Goal: Check status

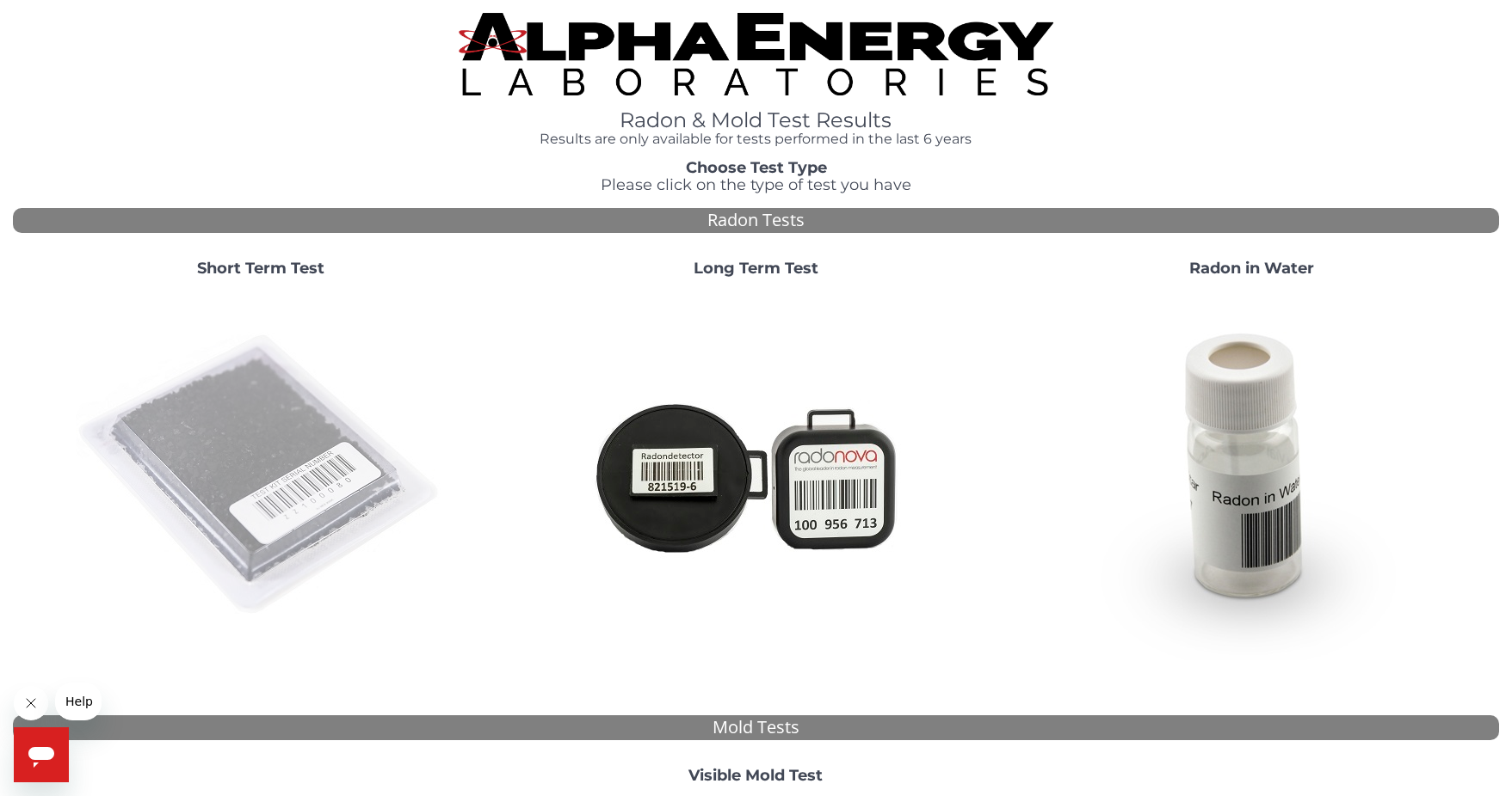
click at [287, 385] on img at bounding box center [261, 476] width 370 height 370
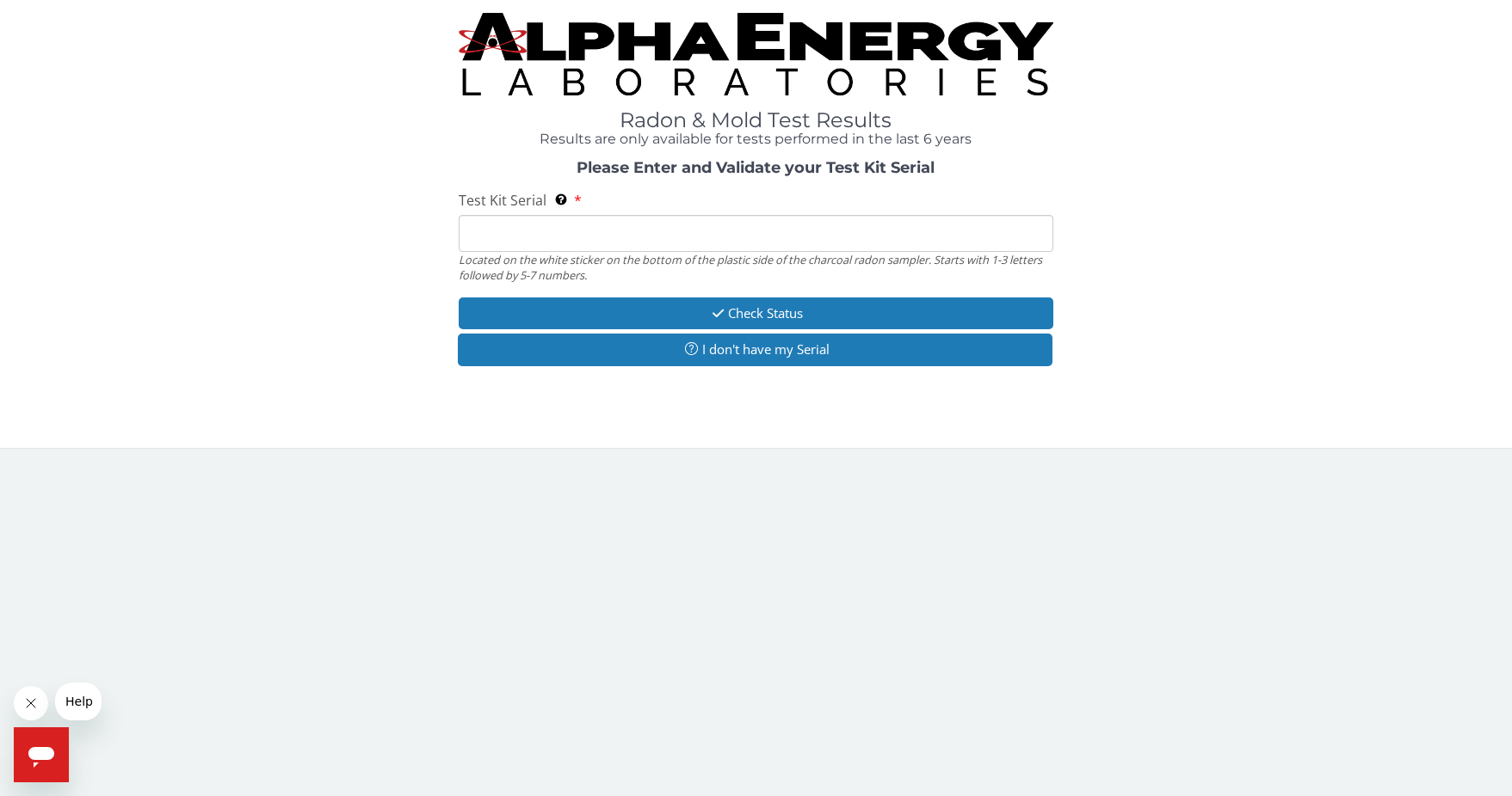
click at [603, 232] on input "Test Kit Serial Located on the white sticker on the bottom of the plastic side …" at bounding box center [756, 234] width 595 height 37
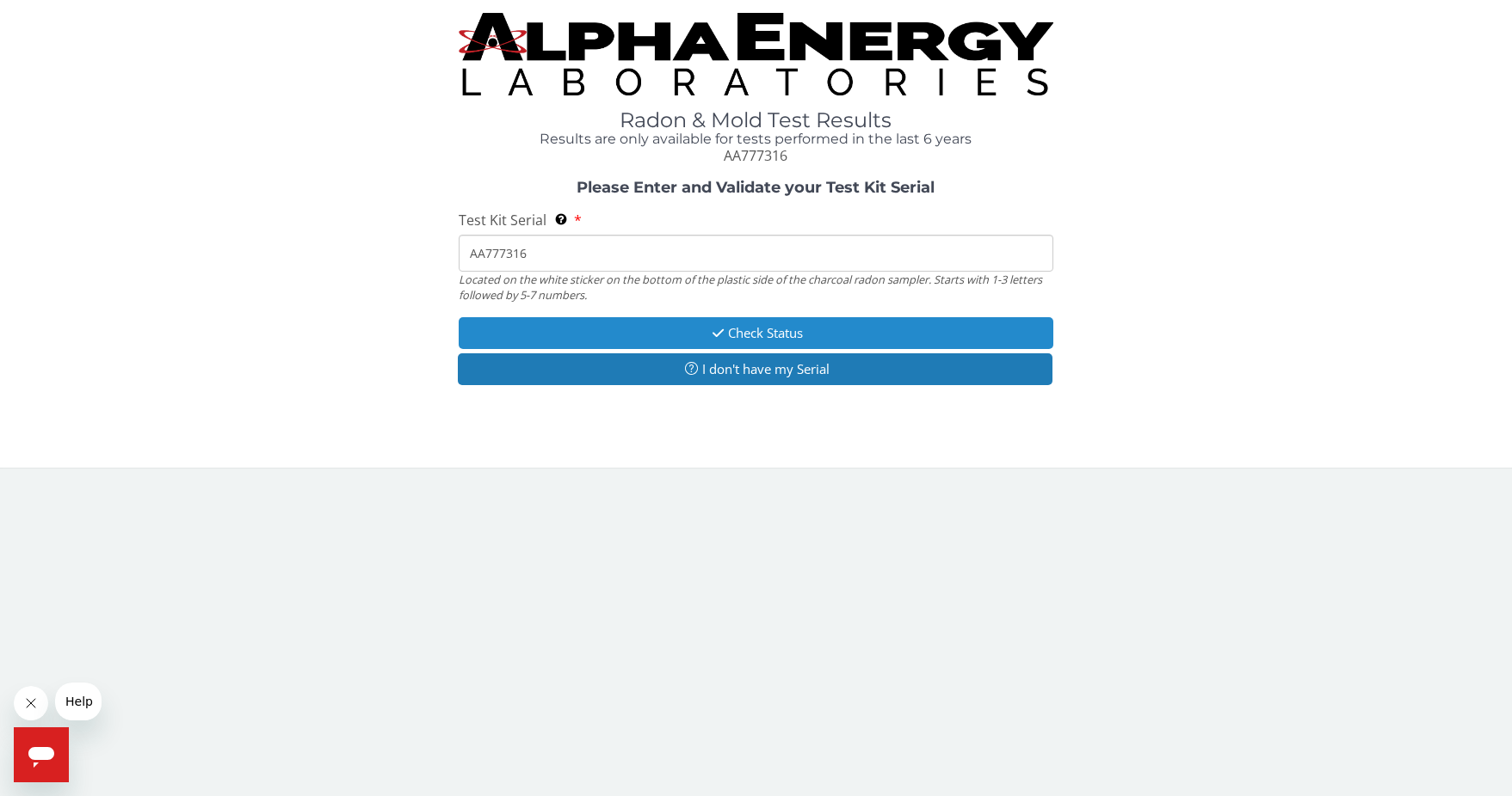
type input "AA777316"
click at [754, 329] on button "Check Status" at bounding box center [756, 333] width 595 height 32
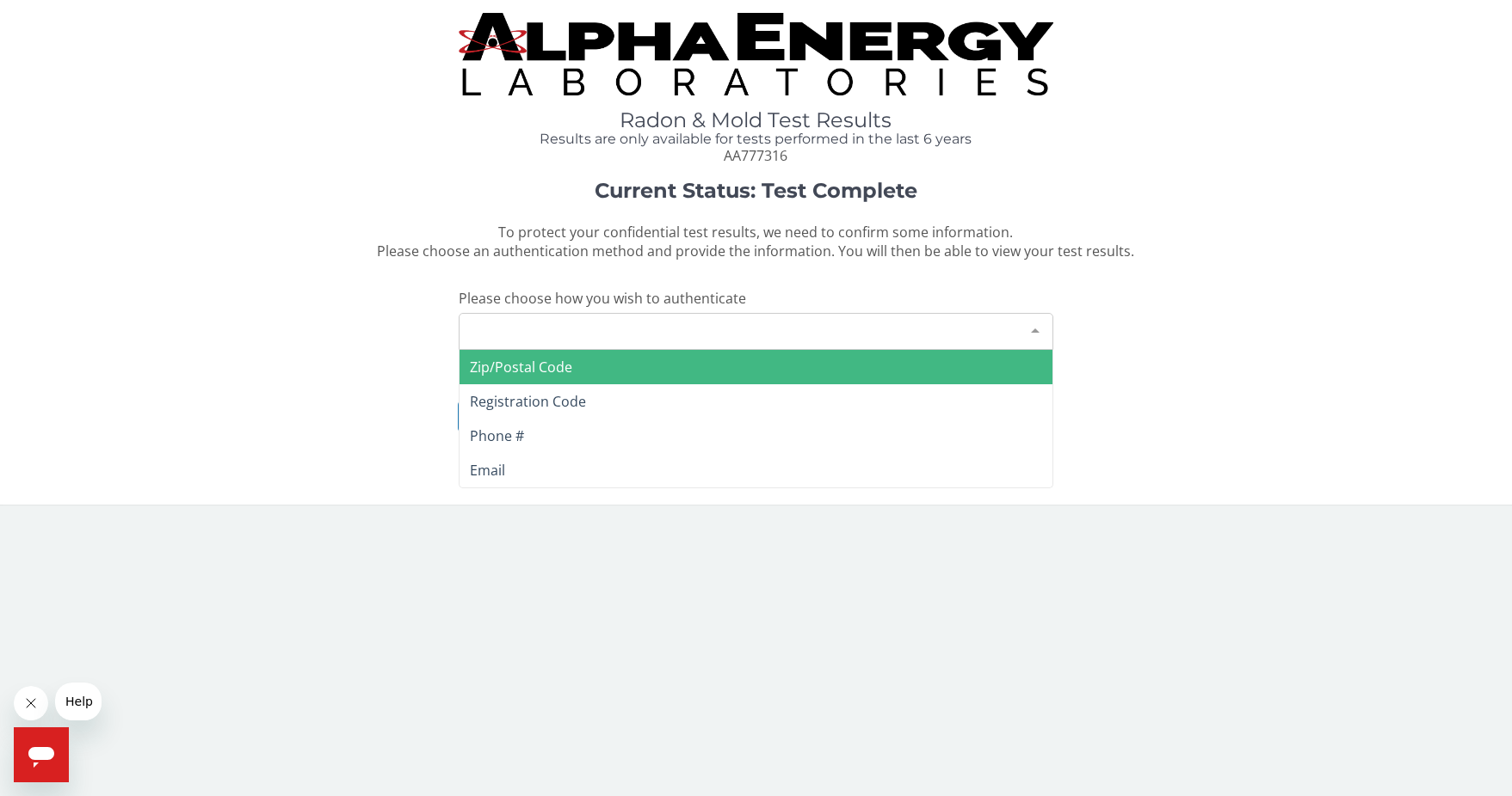
click at [633, 327] on div "Please make a selection" at bounding box center [756, 332] width 595 height 37
click at [610, 365] on span "Zip/Postal Code" at bounding box center [756, 367] width 593 height 35
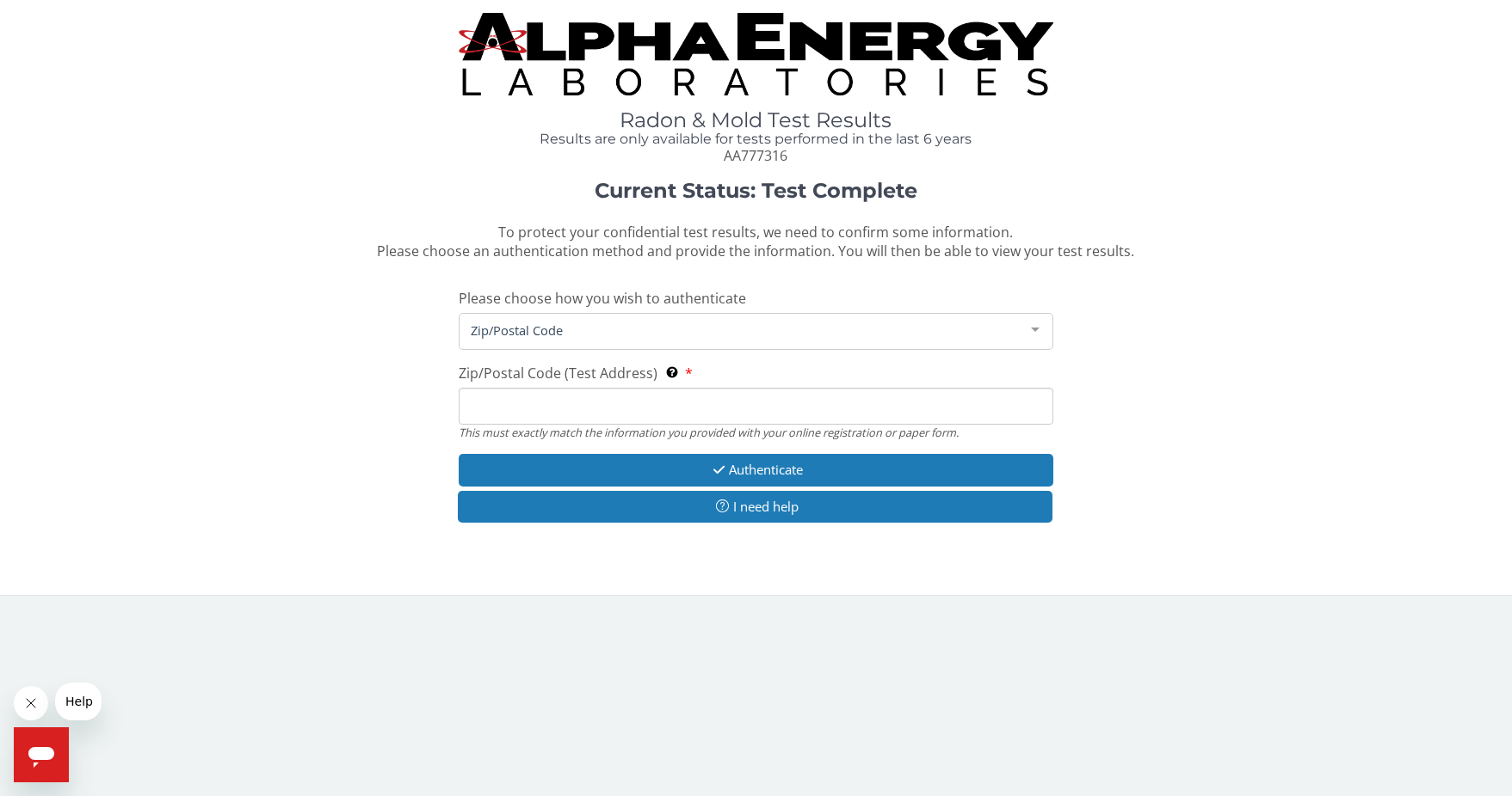
click at [604, 411] on input "Zip/Postal Code (Test Address) This must exactly match the information you prov…" at bounding box center [756, 406] width 595 height 37
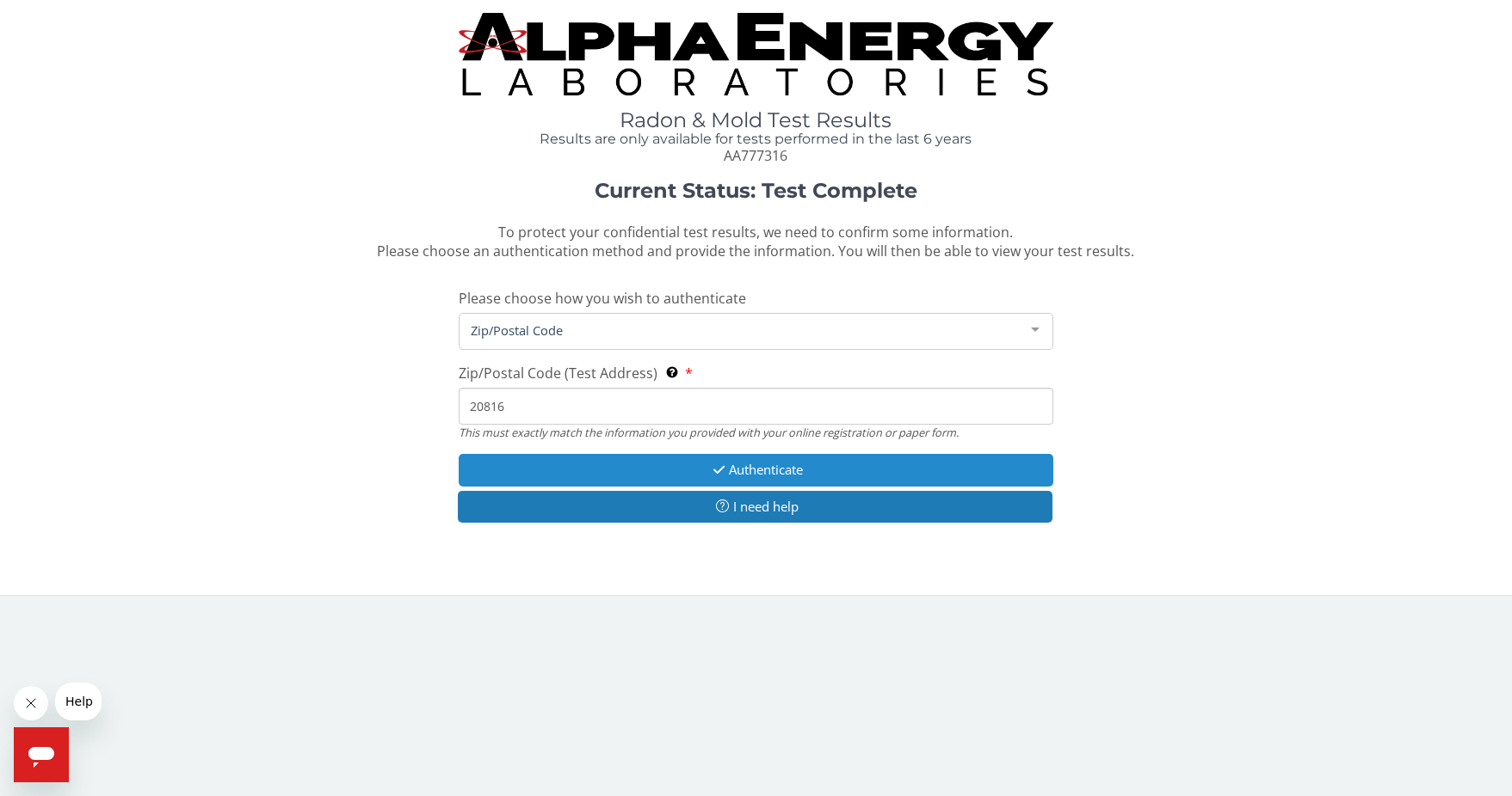
type input "20816"
click at [696, 463] on button "Authenticate" at bounding box center [756, 470] width 595 height 32
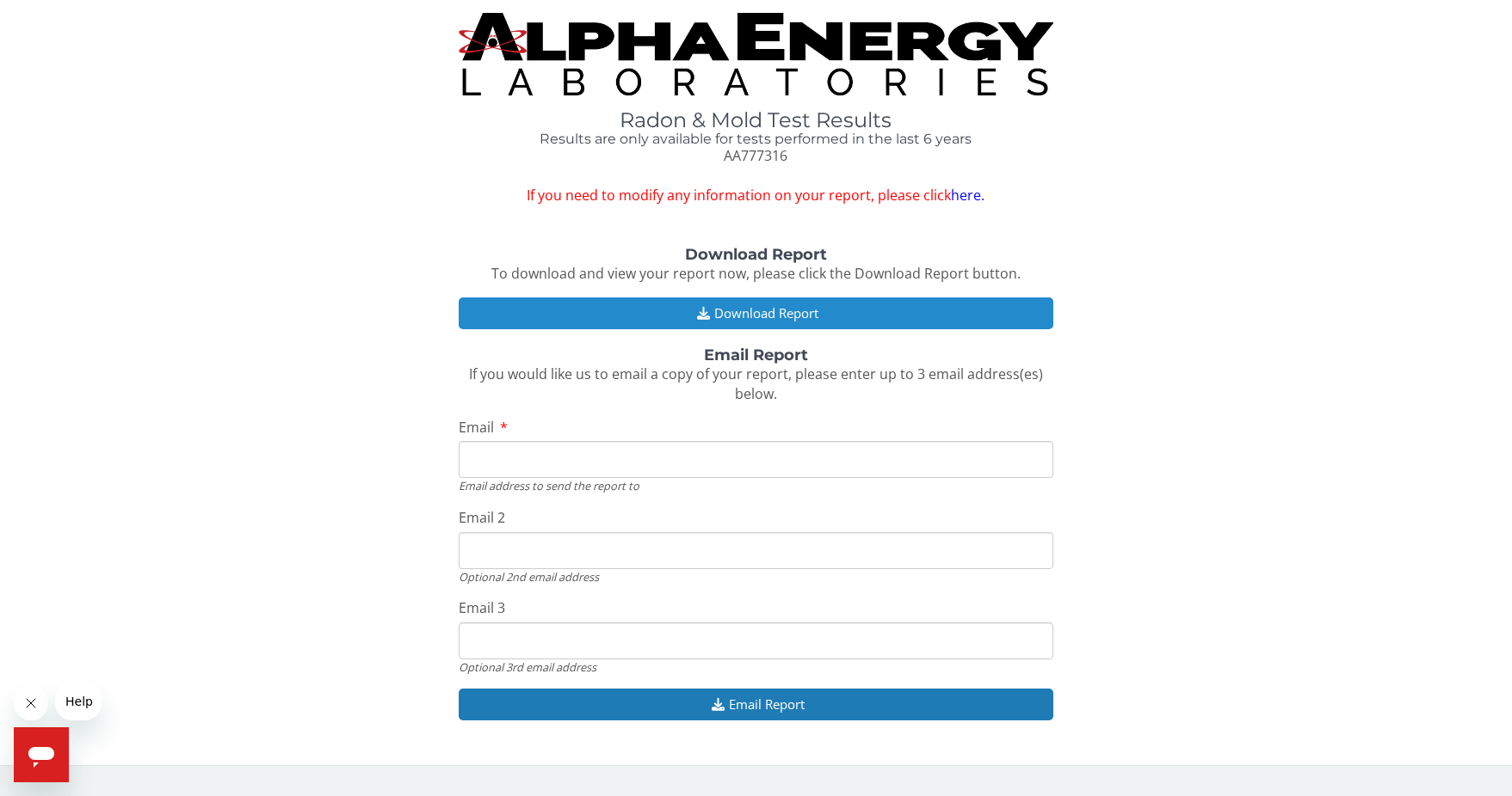
click at [769, 308] on button "Download Report" at bounding box center [756, 313] width 595 height 32
